Goal: Check status: Check status

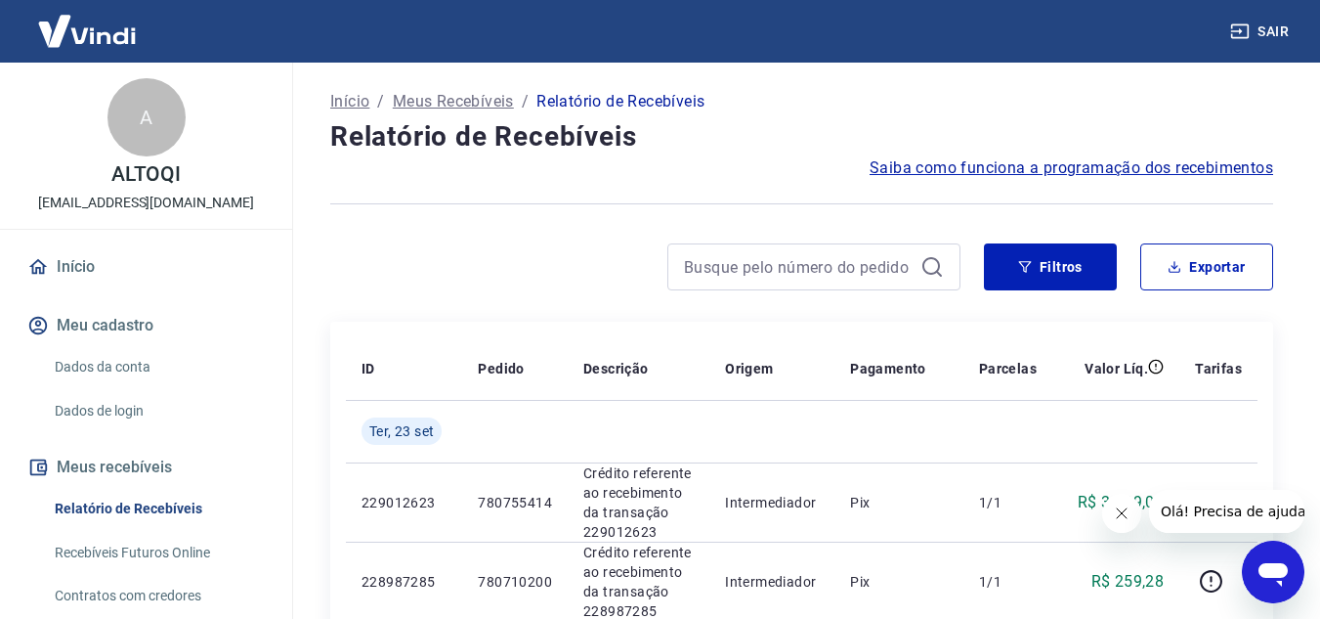
click at [438, 96] on p "Meus Recebíveis" at bounding box center [453, 101] width 121 height 23
